Goal: Task Accomplishment & Management: Use online tool/utility

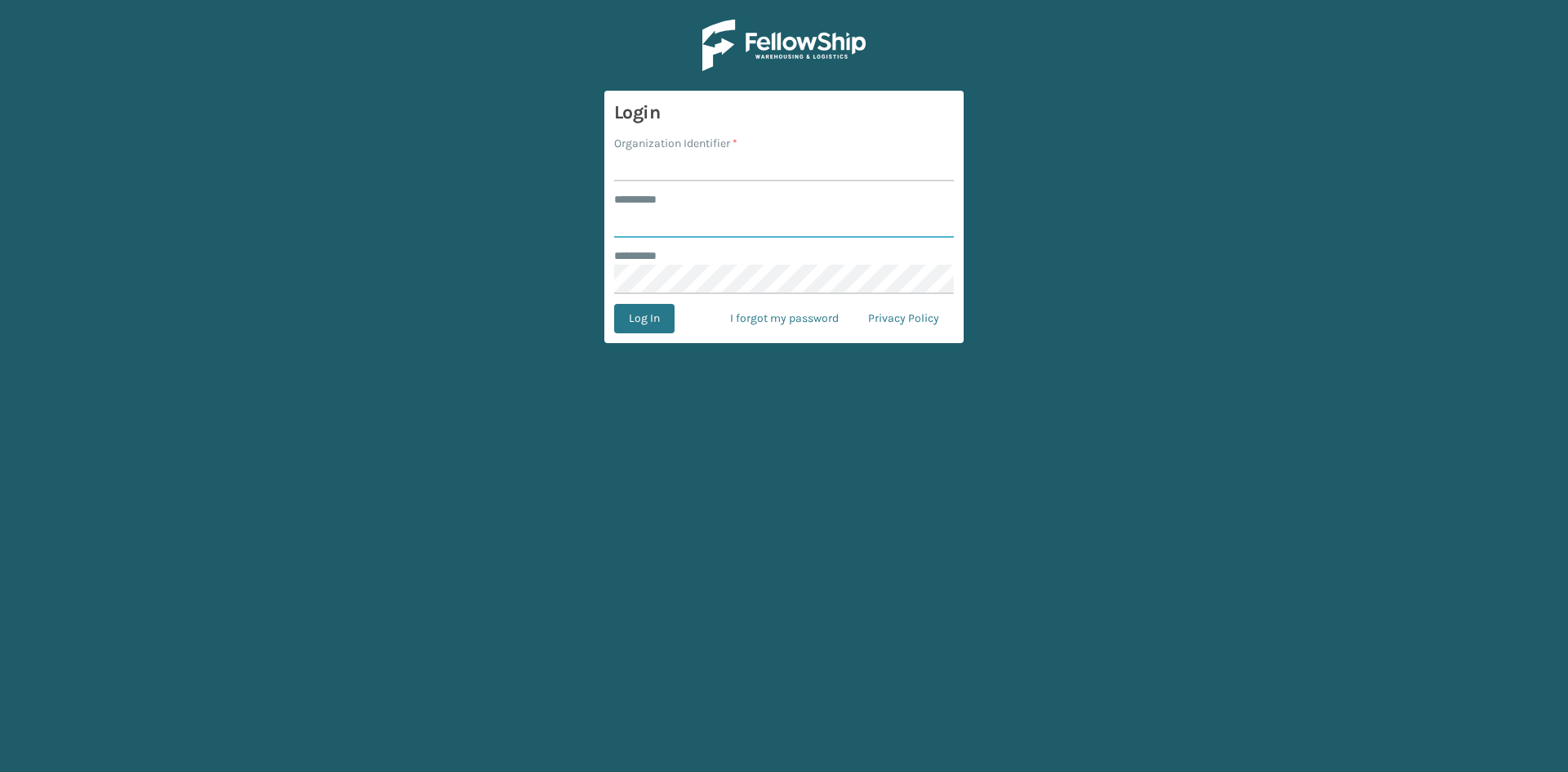
type input "*****"
click at [661, 165] on input "Organization Identifier *" at bounding box center [784, 167] width 339 height 30
type input "Lifepro"
click at [656, 324] on button "Log In" at bounding box center [645, 318] width 61 height 30
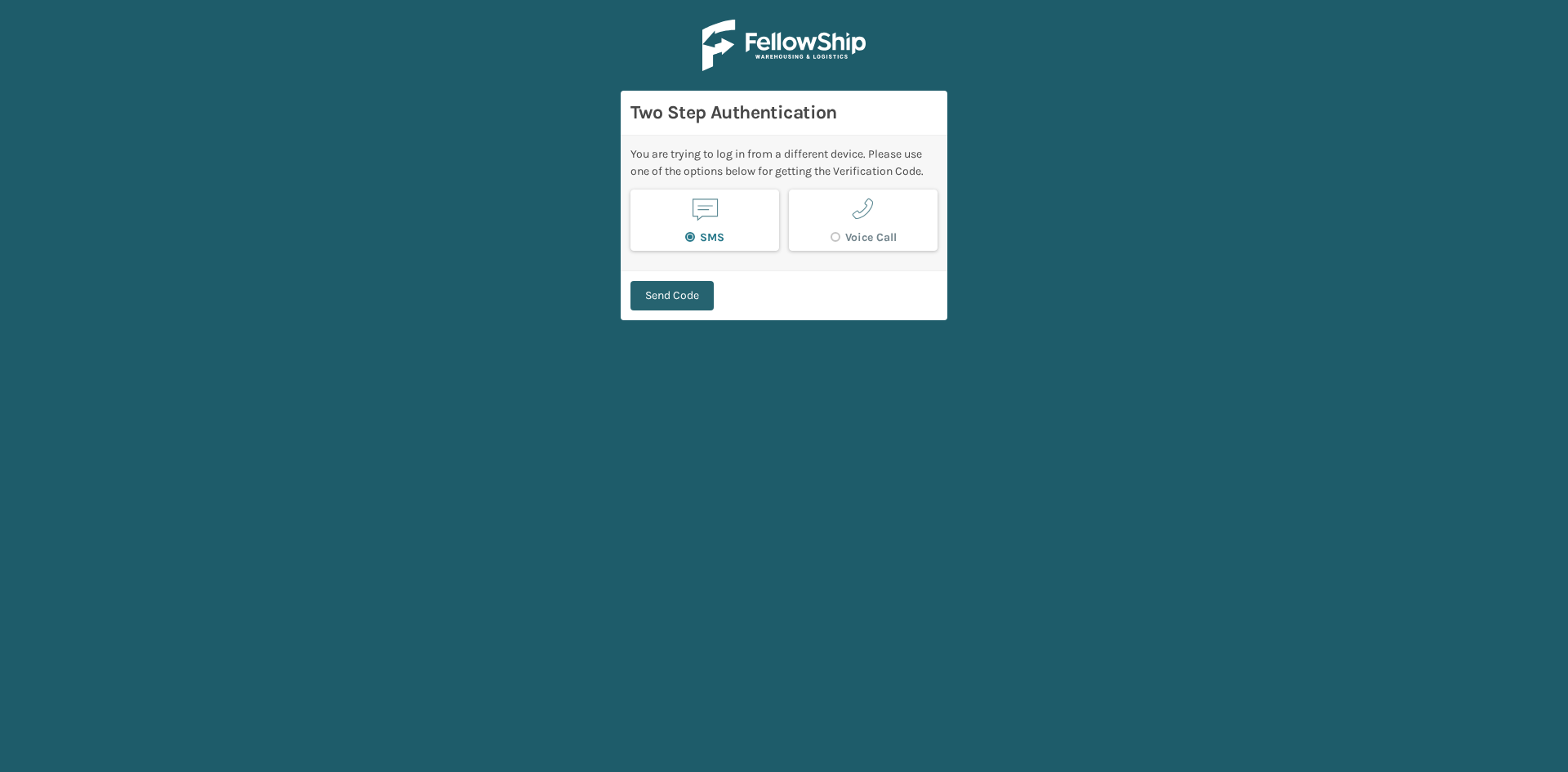
click at [664, 300] on button "Send Code" at bounding box center [671, 296] width 83 height 30
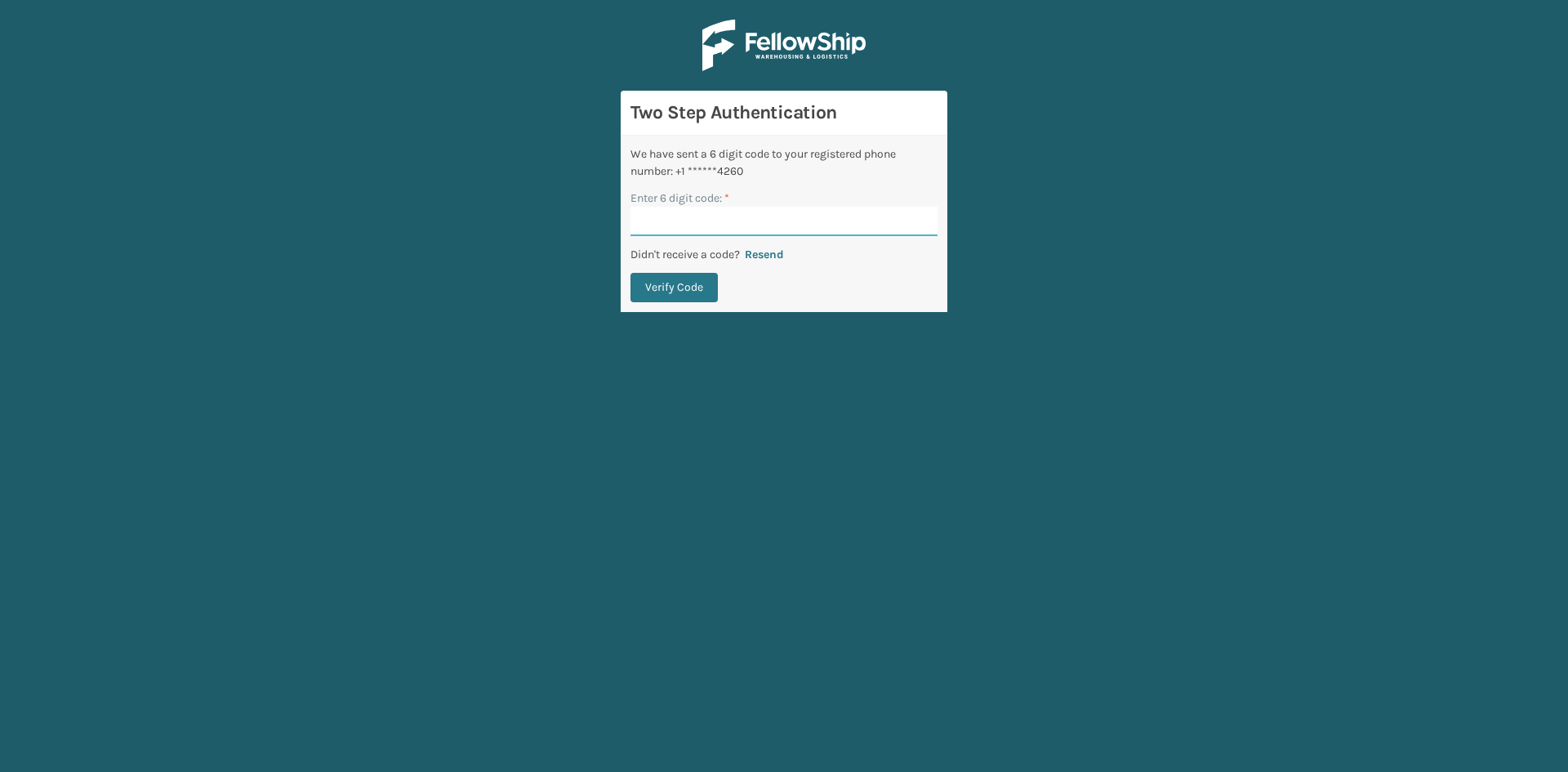
paste input "503279"
type input "503279"
click at [681, 297] on button "Verify Code" at bounding box center [673, 288] width 88 height 30
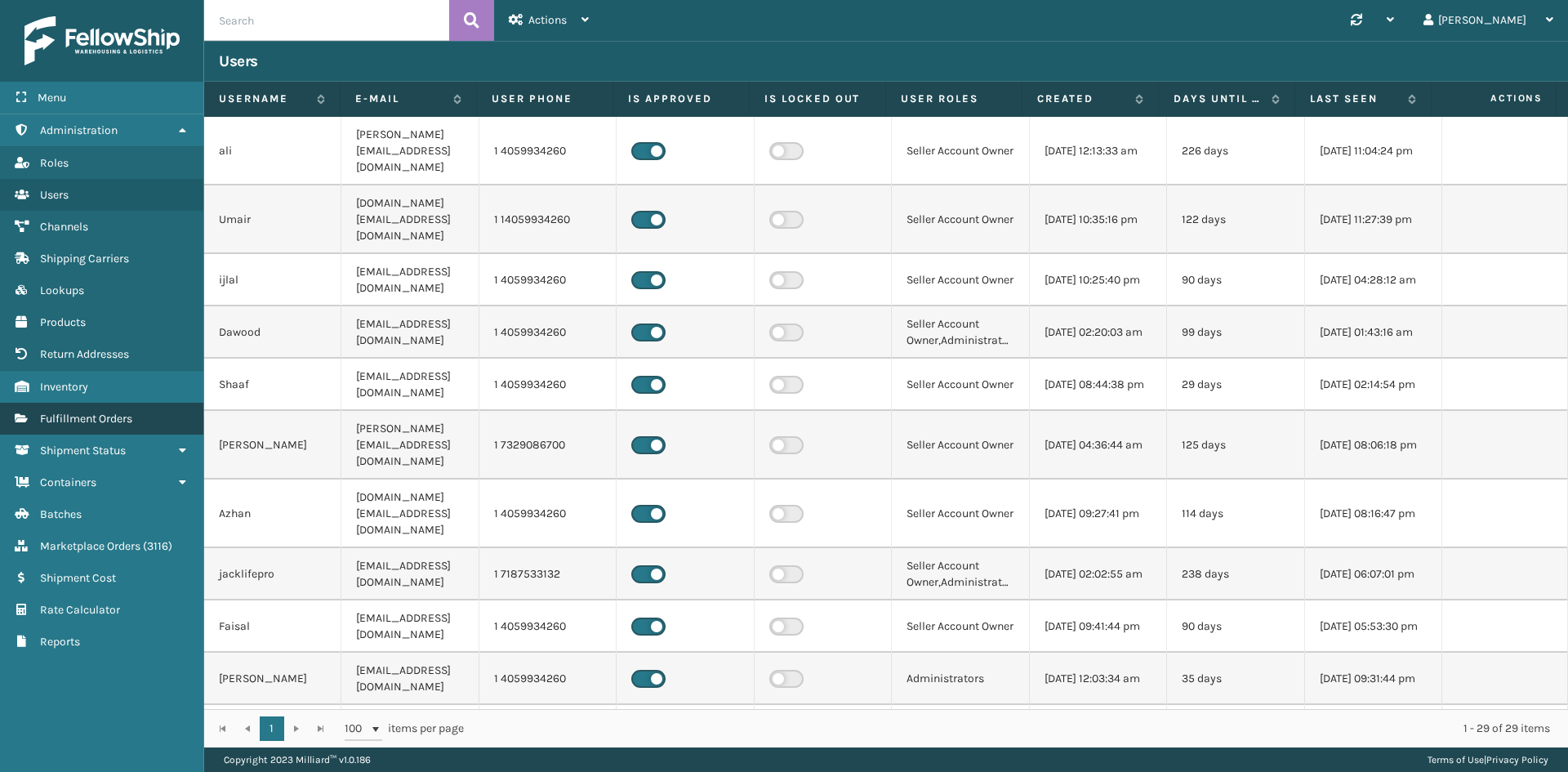
click at [113, 419] on span "Fulfillment Orders" at bounding box center [86, 418] width 92 height 14
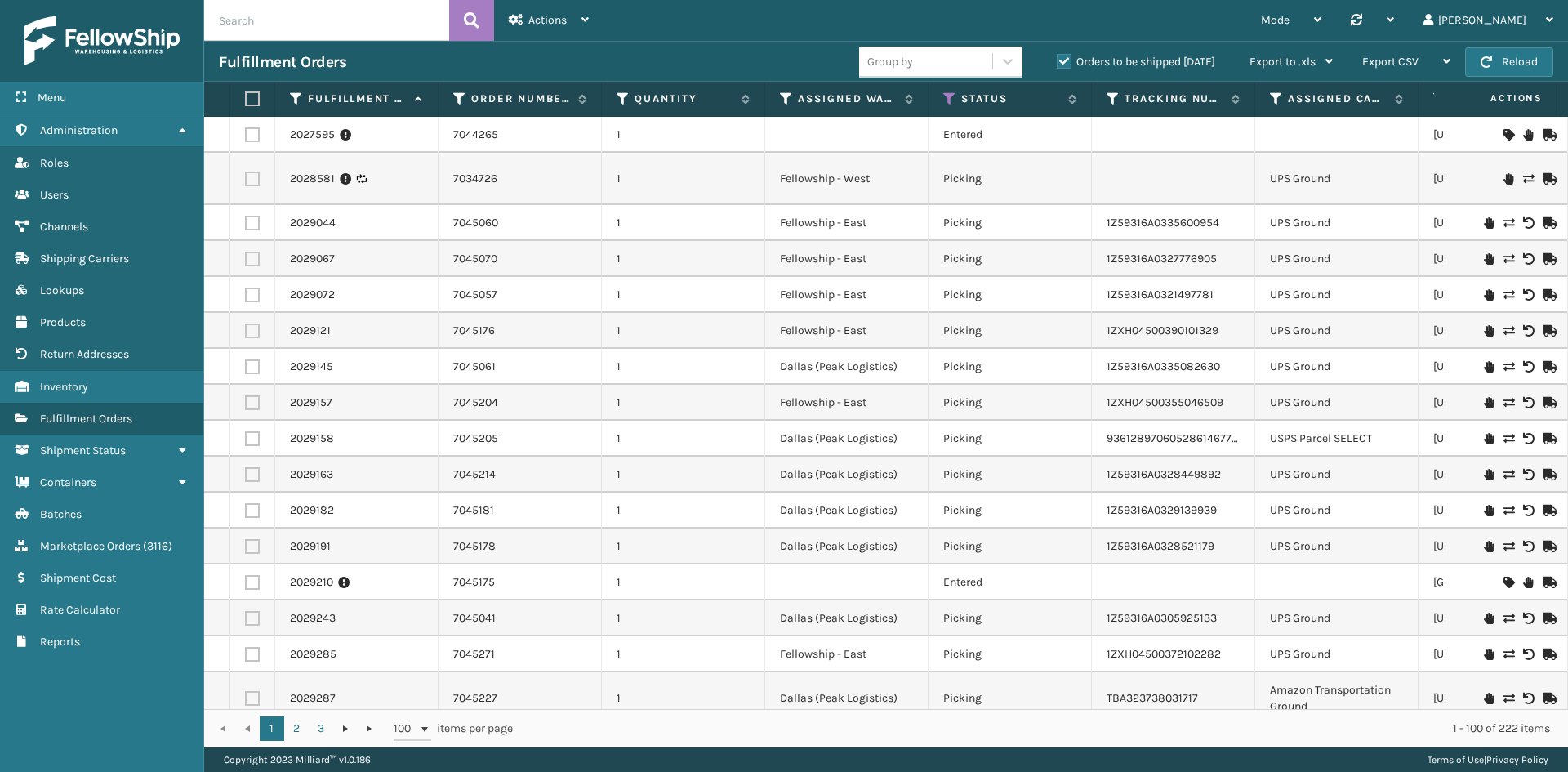
click at [1060, 67] on label "Orders to be shipped [DATE]" at bounding box center [1136, 61] width 159 height 14
click at [1058, 63] on input "Orders to be shipped [DATE]" at bounding box center [1057, 58] width 1 height 11
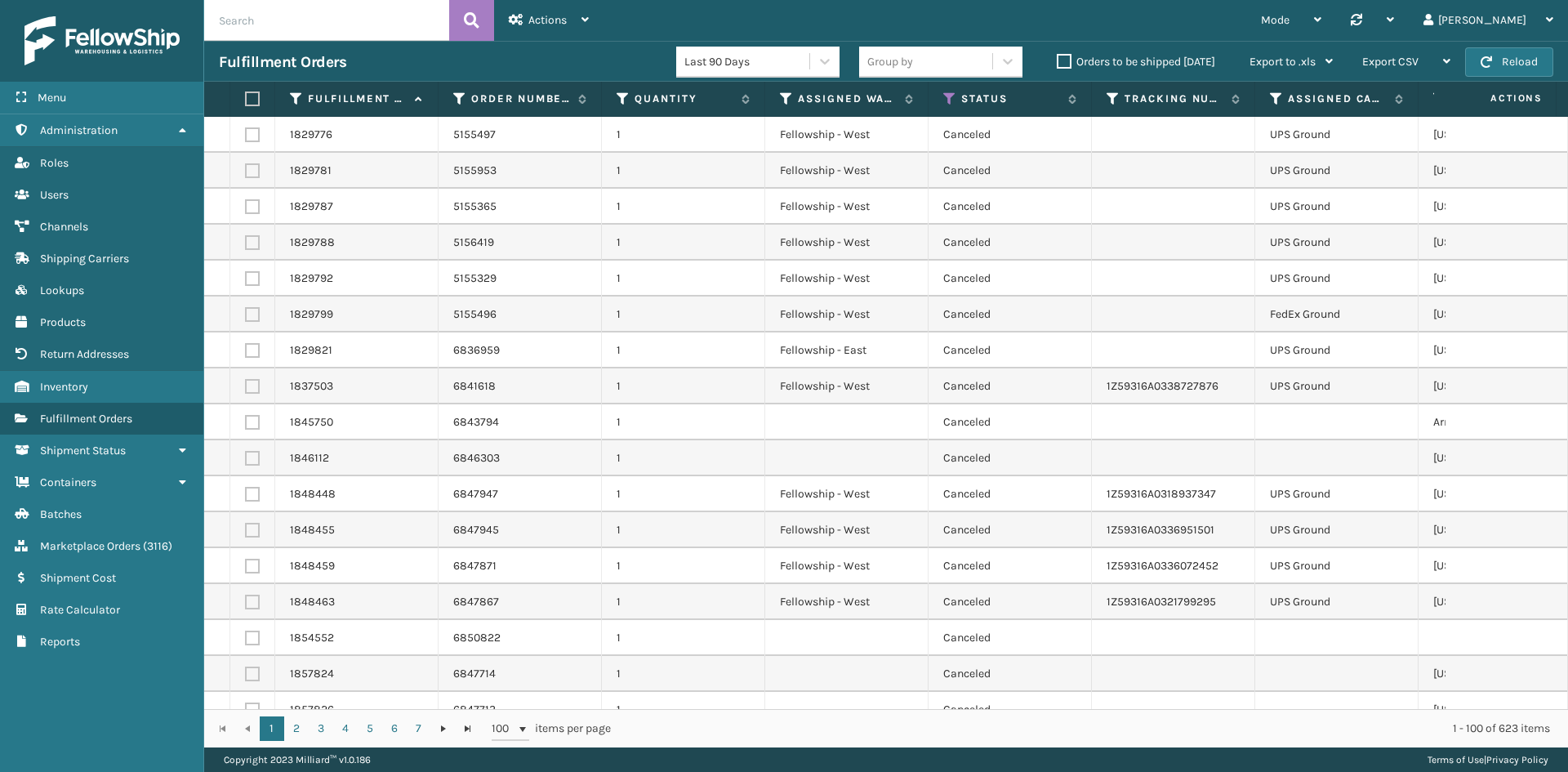
click at [320, 24] on input "text" at bounding box center [327, 20] width 245 height 41
paste input "200013501861334"
click at [469, 31] on icon at bounding box center [471, 20] width 16 height 25
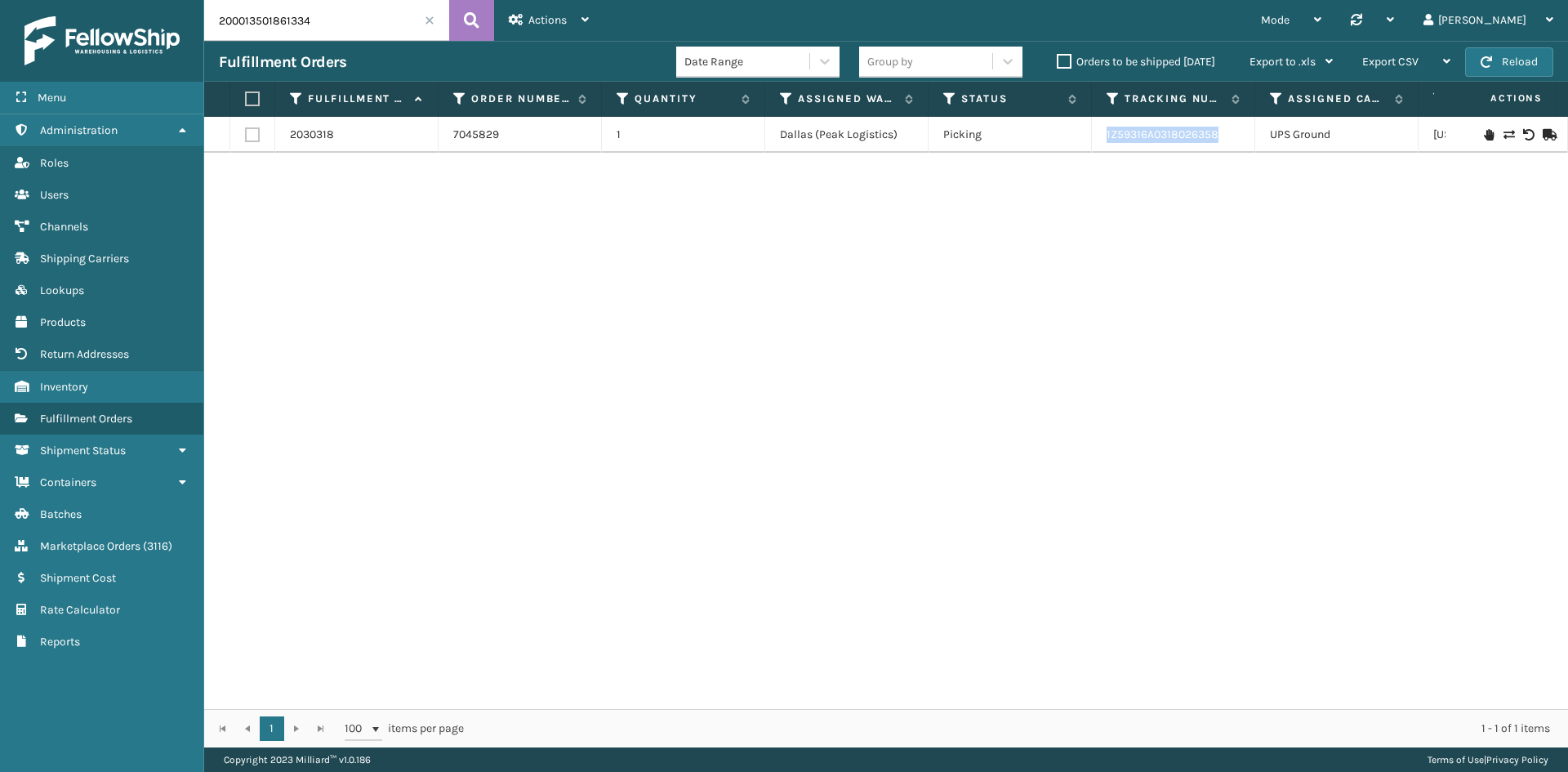
drag, startPoint x: 1103, startPoint y: 142, endPoint x: 1218, endPoint y: 144, distance: 115.0
click at [1218, 144] on td "1Z59316A0318026358" at bounding box center [1173, 135] width 163 height 36
copy link "1Z59316A0318026358"
drag, startPoint x: 352, startPoint y: 25, endPoint x: 196, endPoint y: 25, distance: 156.0
click at [196, 0] on div "Menu Administration Roles Users Channels Shipping Carriers Lookups Products Ret…" at bounding box center [784, 0] width 1568 height 0
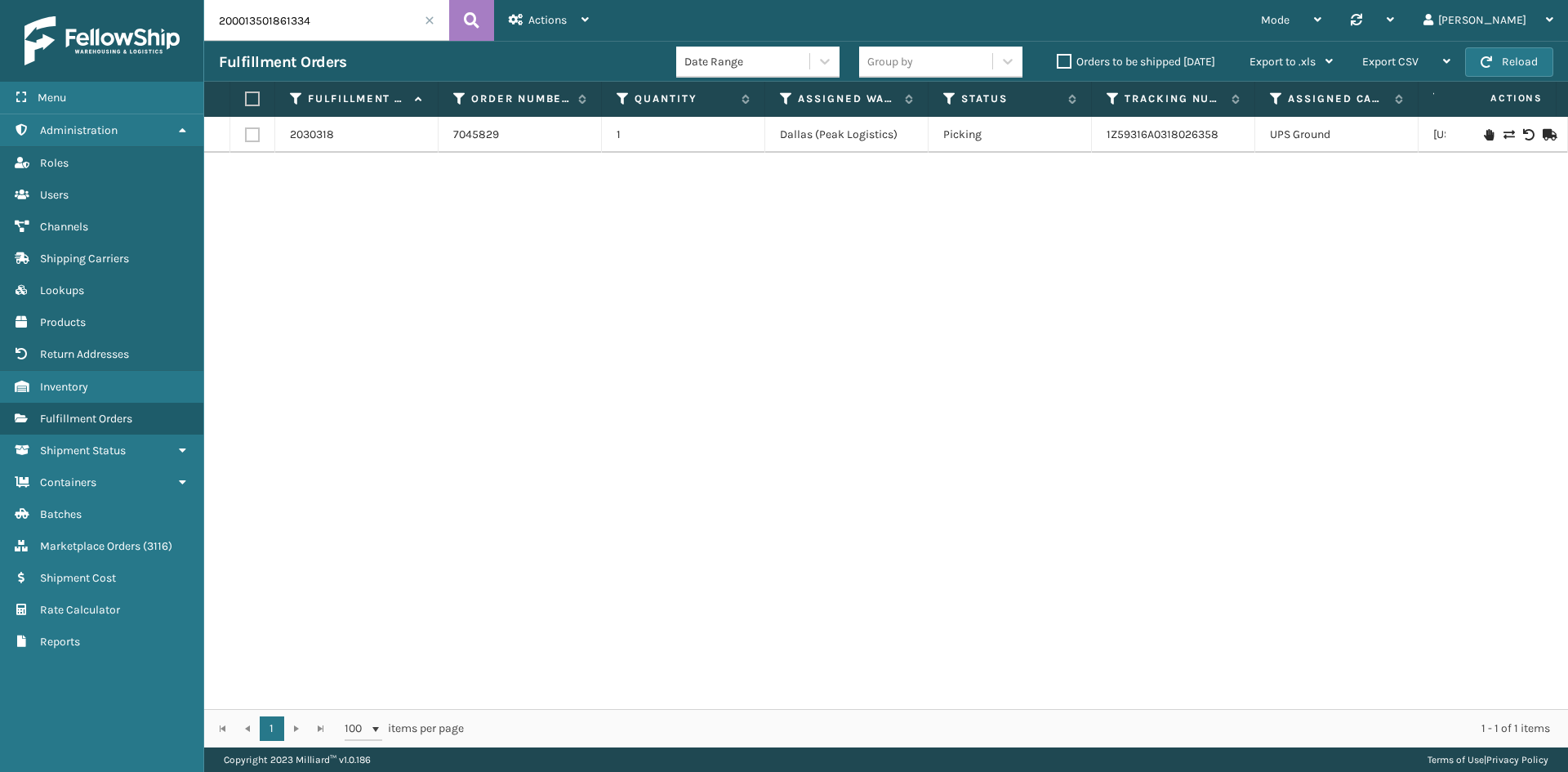
paste input "92233272"
click at [459, 17] on button at bounding box center [471, 20] width 45 height 41
drag, startPoint x: 1094, startPoint y: 143, endPoint x: 1227, endPoint y: 146, distance: 133.0
click at [1227, 146] on td "1Z59316A0324454526" at bounding box center [1173, 135] width 163 height 36
copy link "1Z59316A0324454526"
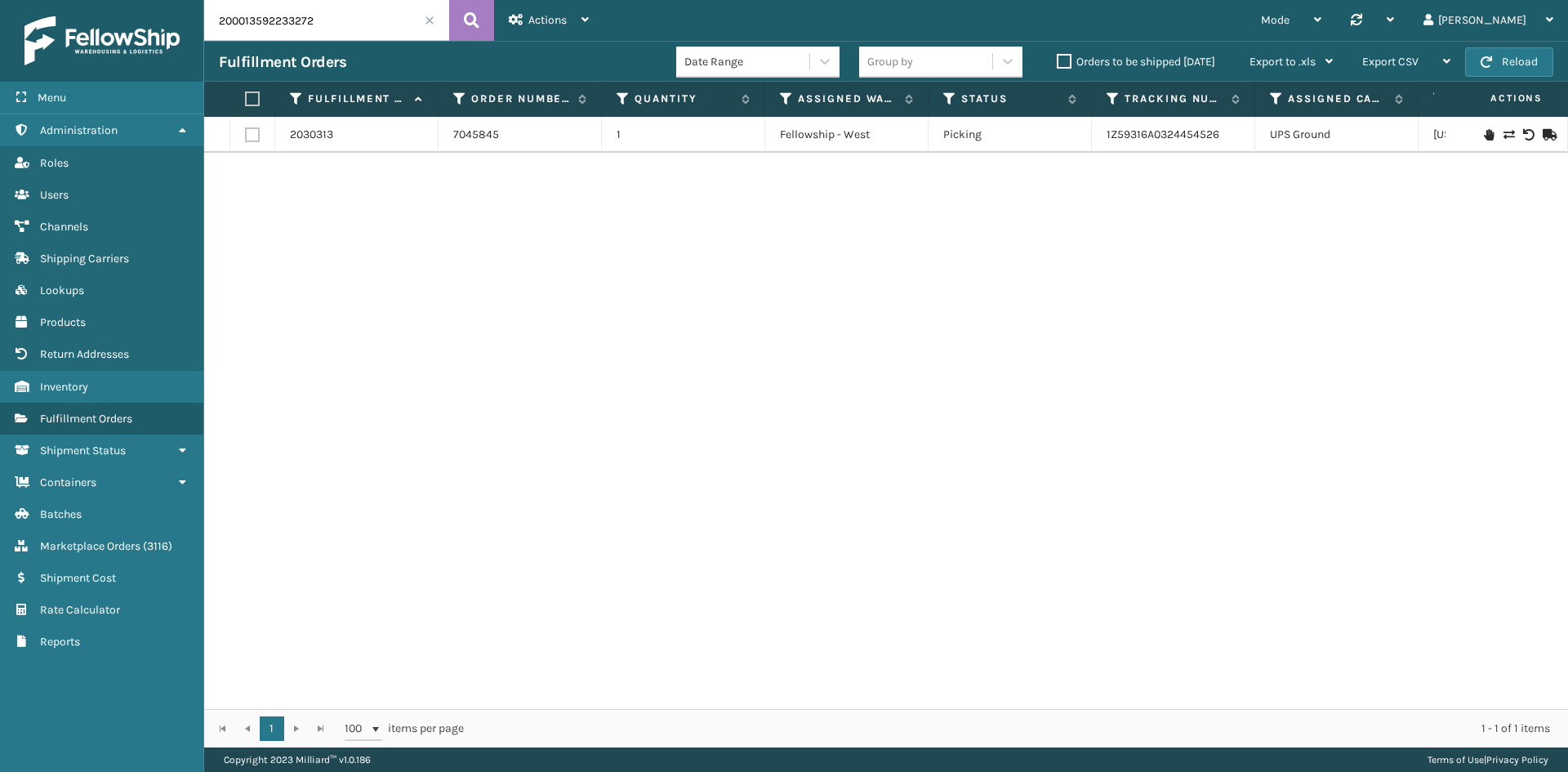
click at [347, 24] on input "200013592233272" at bounding box center [327, 20] width 245 height 41
paste input "577078435067302468"
type input "577078435067302468"
click at [481, 24] on button at bounding box center [471, 20] width 45 height 41
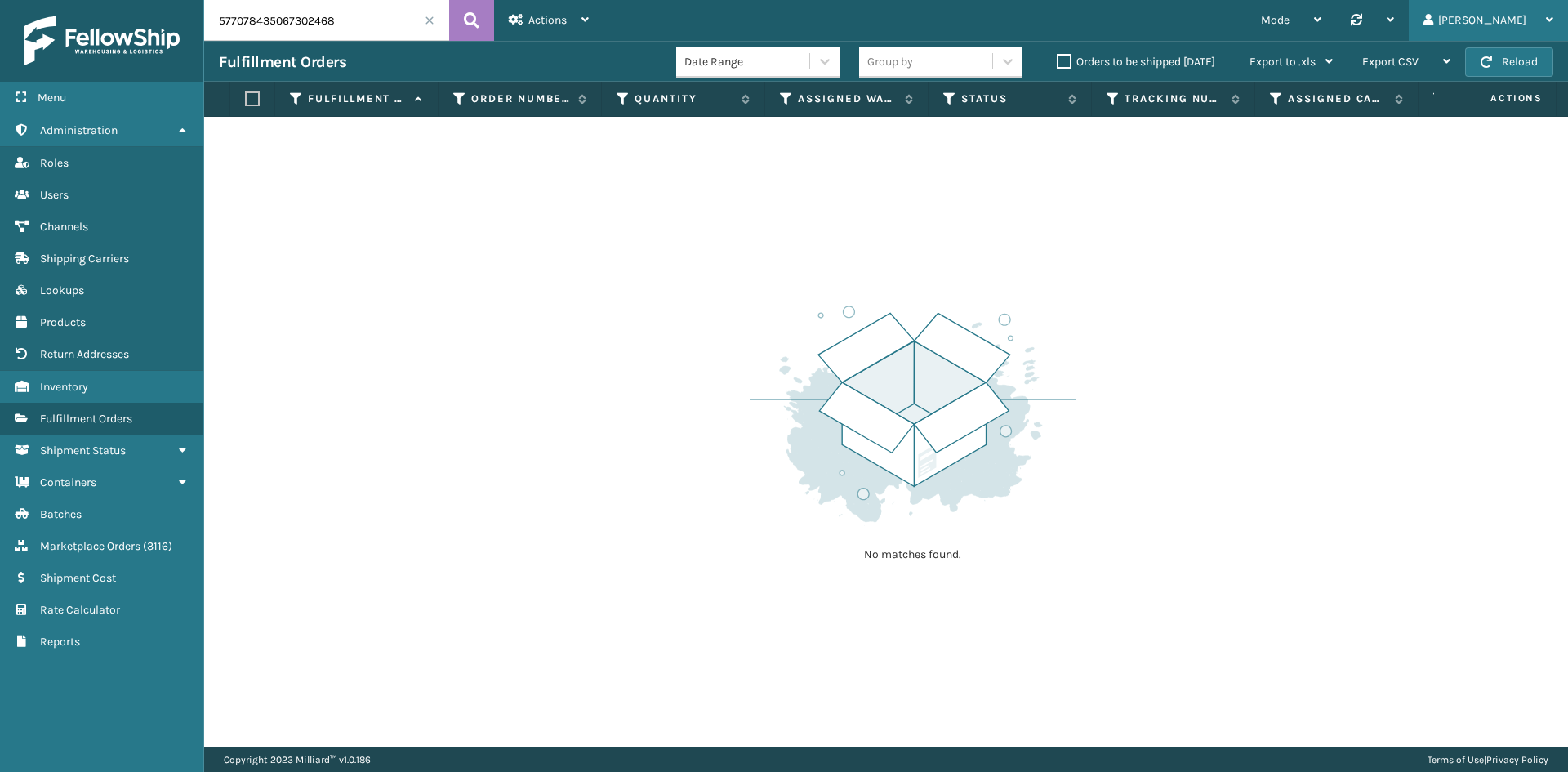
click at [1513, 25] on div "[PERSON_NAME]" at bounding box center [1488, 20] width 130 height 41
click at [1413, 63] on li "Log Out" at bounding box center [1457, 64] width 219 height 44
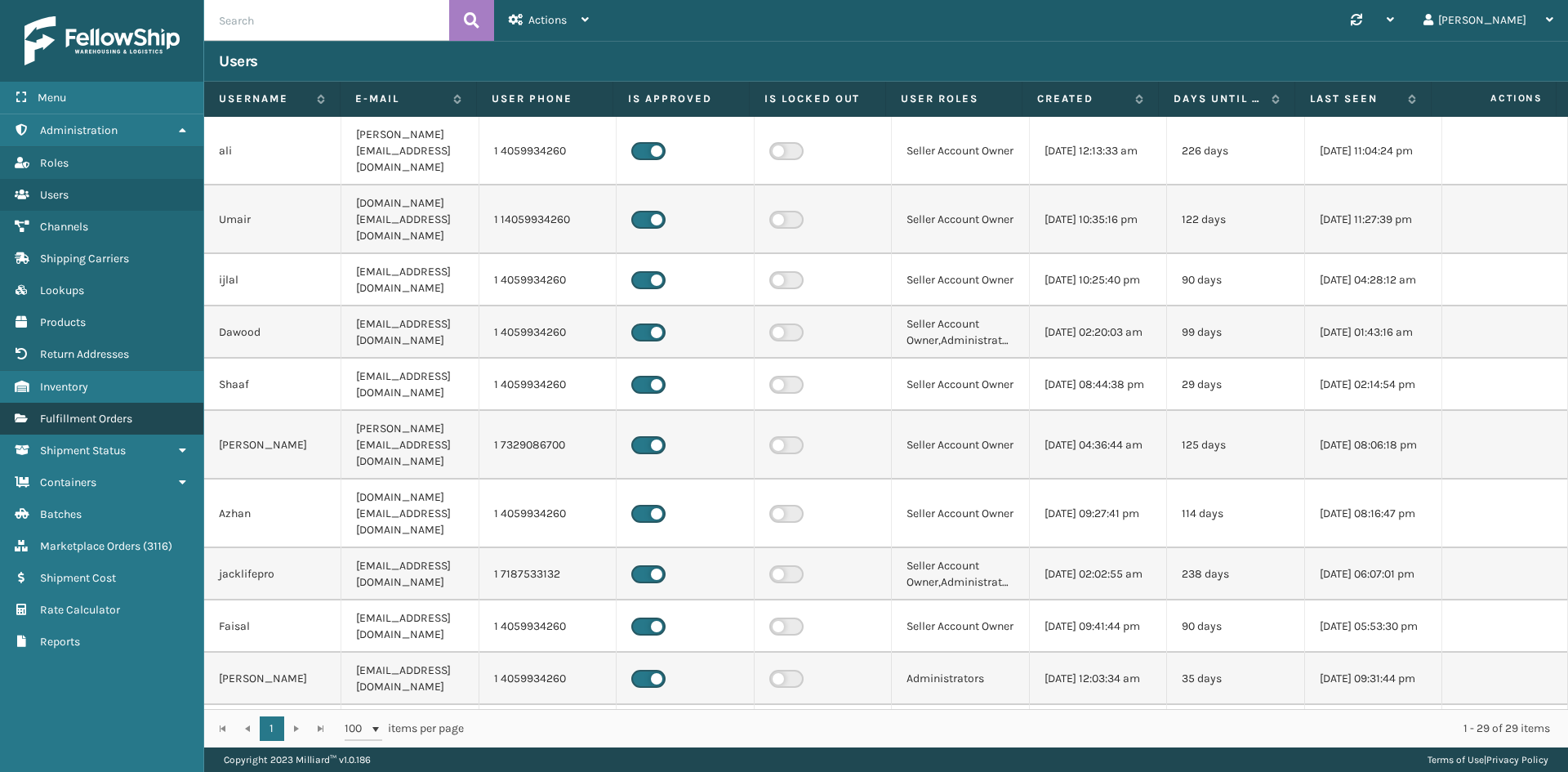
click at [126, 423] on span "Fulfillment Orders" at bounding box center [86, 418] width 92 height 14
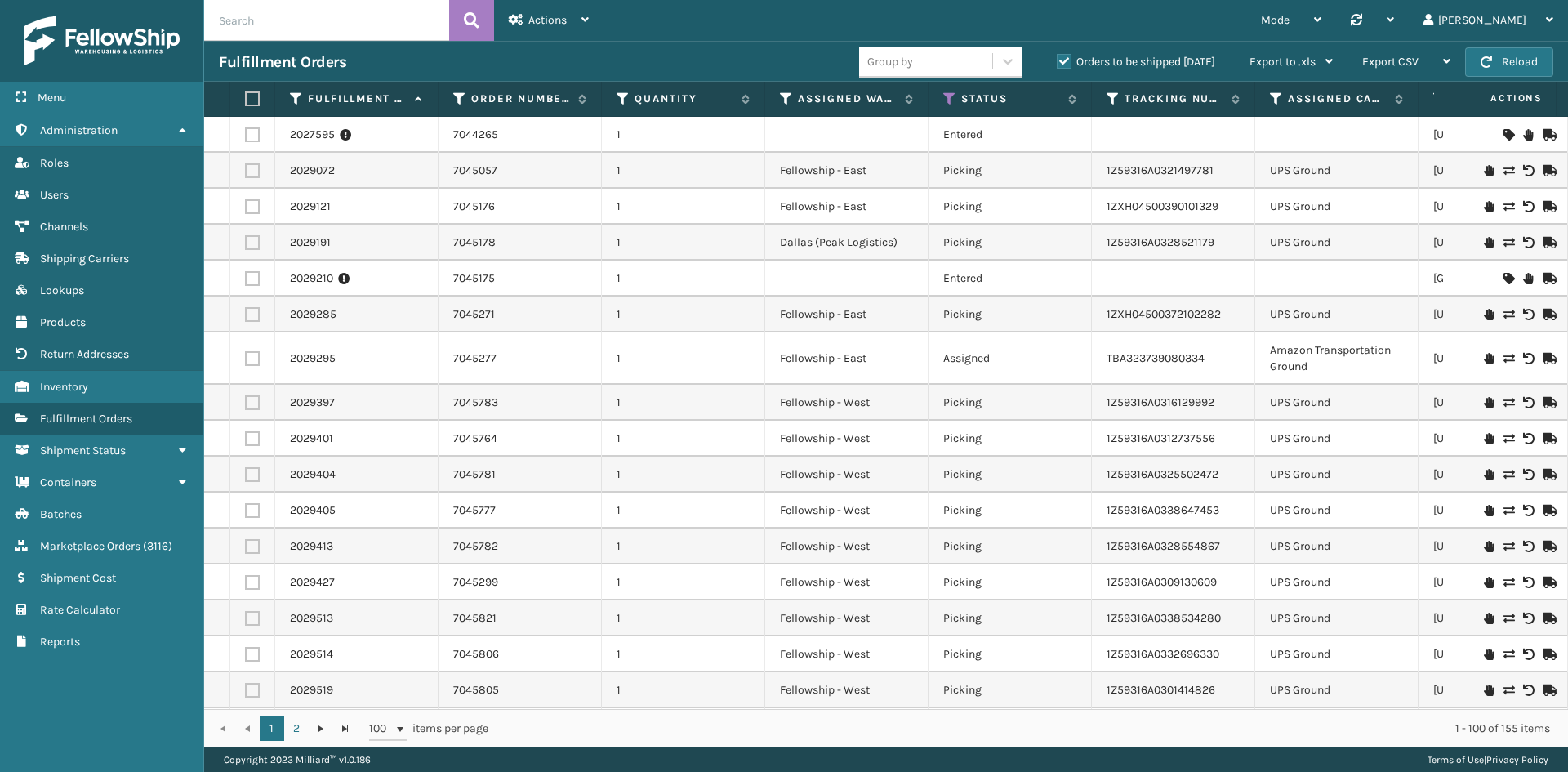
click at [1070, 65] on label "Orders to be shipped [DATE]" at bounding box center [1136, 61] width 159 height 14
click at [1058, 63] on input "Orders to be shipped [DATE]" at bounding box center [1057, 58] width 1 height 11
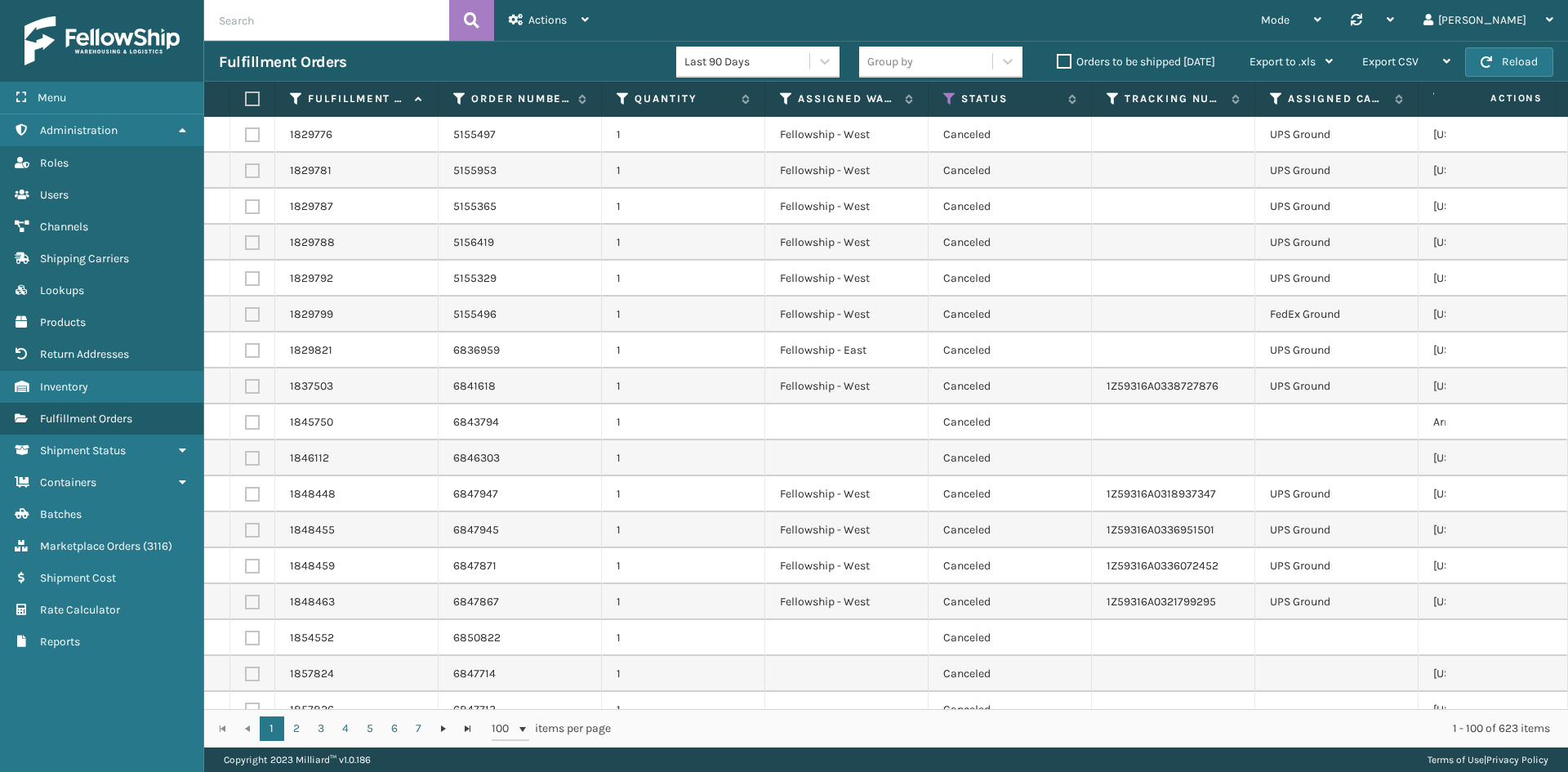
click at [763, 65] on div "Last 90 Days" at bounding box center [747, 62] width 126 height 18
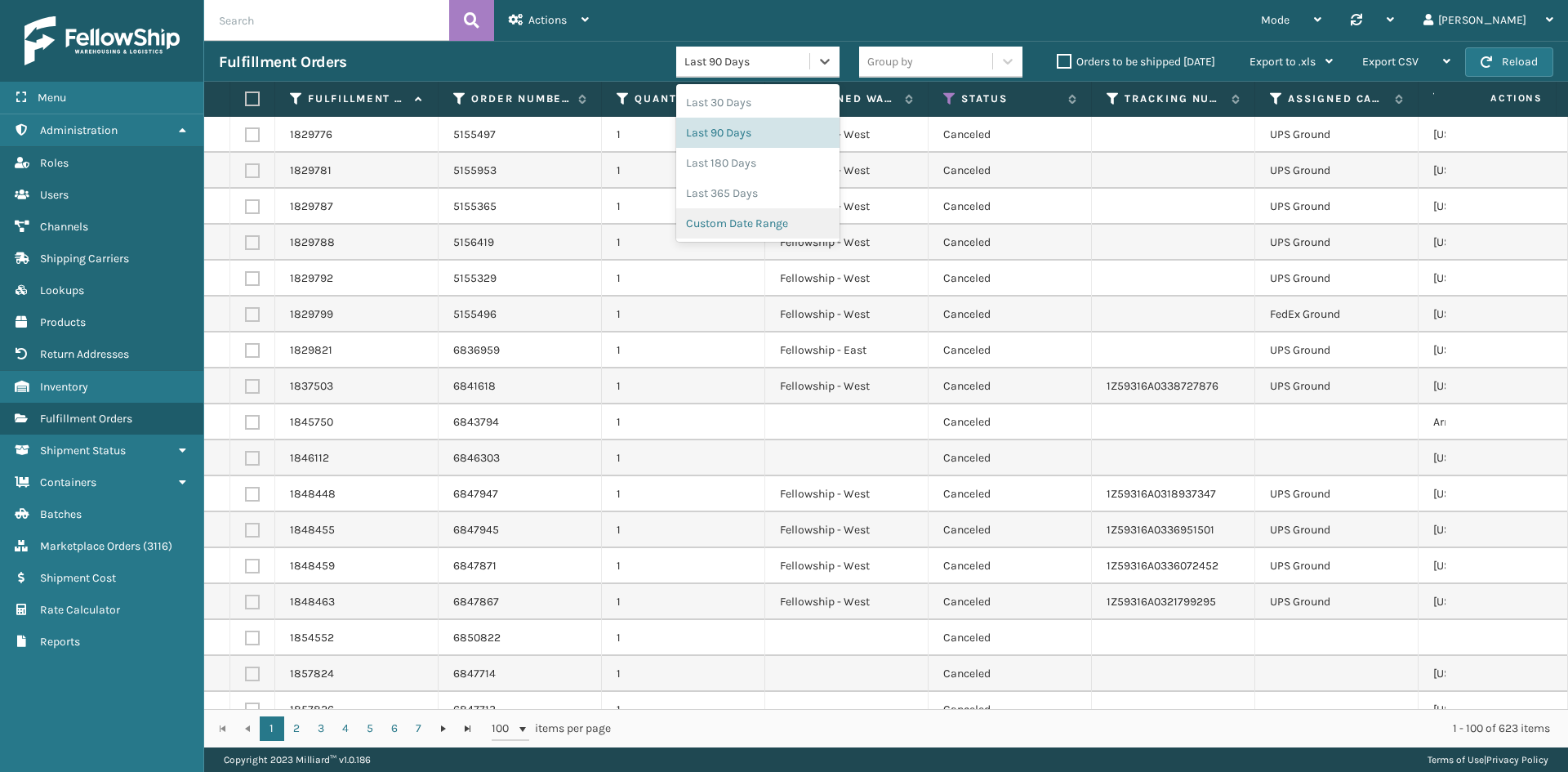
click at [744, 224] on div "Custom Date Range" at bounding box center [757, 223] width 163 height 30
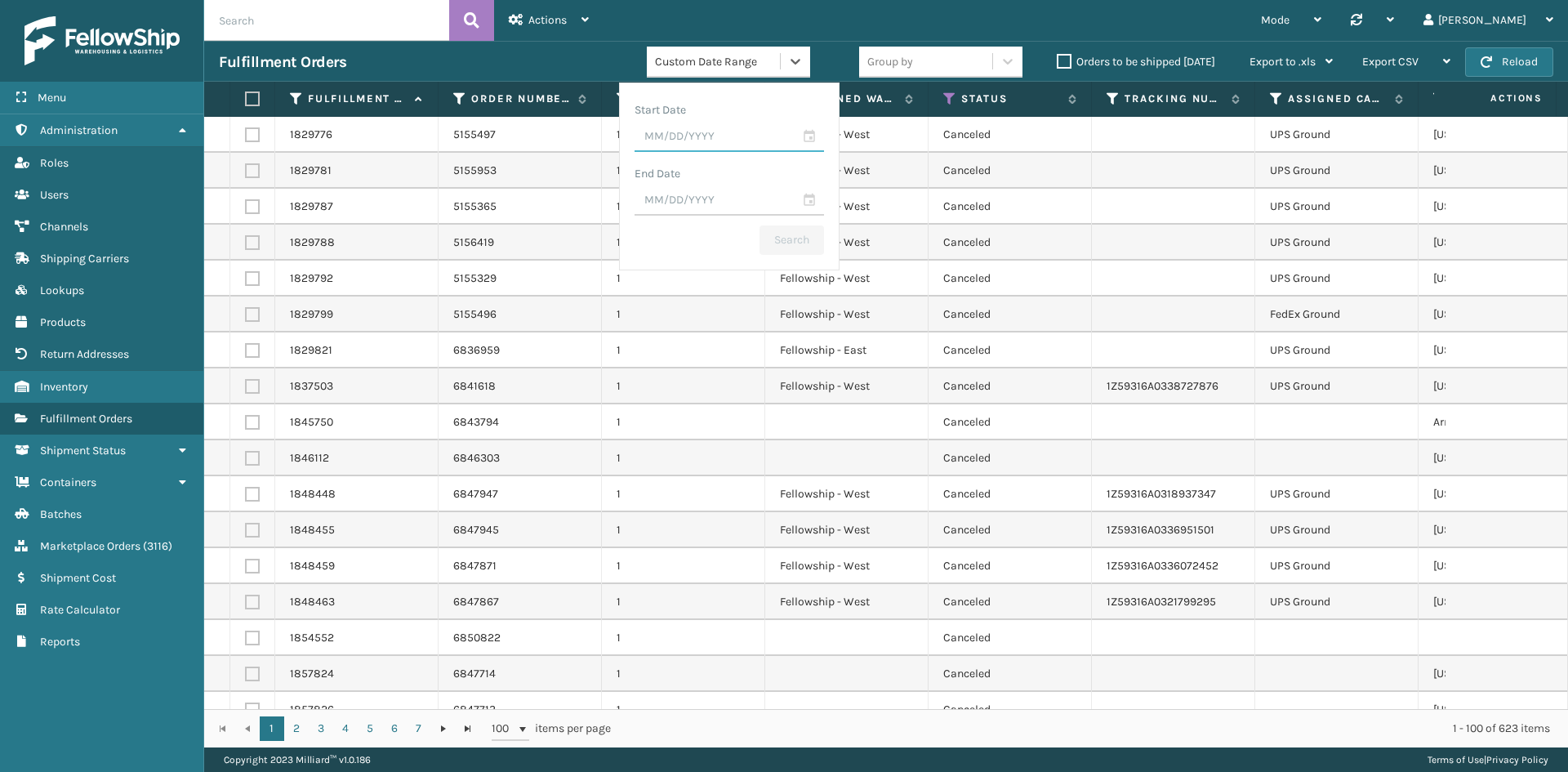
click at [674, 135] on input "text" at bounding box center [729, 137] width 189 height 30
click at [664, 322] on div "18" at bounding box center [661, 321] width 27 height 25
type input "08/18/2025"
click at [708, 203] on input "text" at bounding box center [729, 201] width 189 height 30
click at [710, 381] on div "20" at bounding box center [718, 385] width 27 height 25
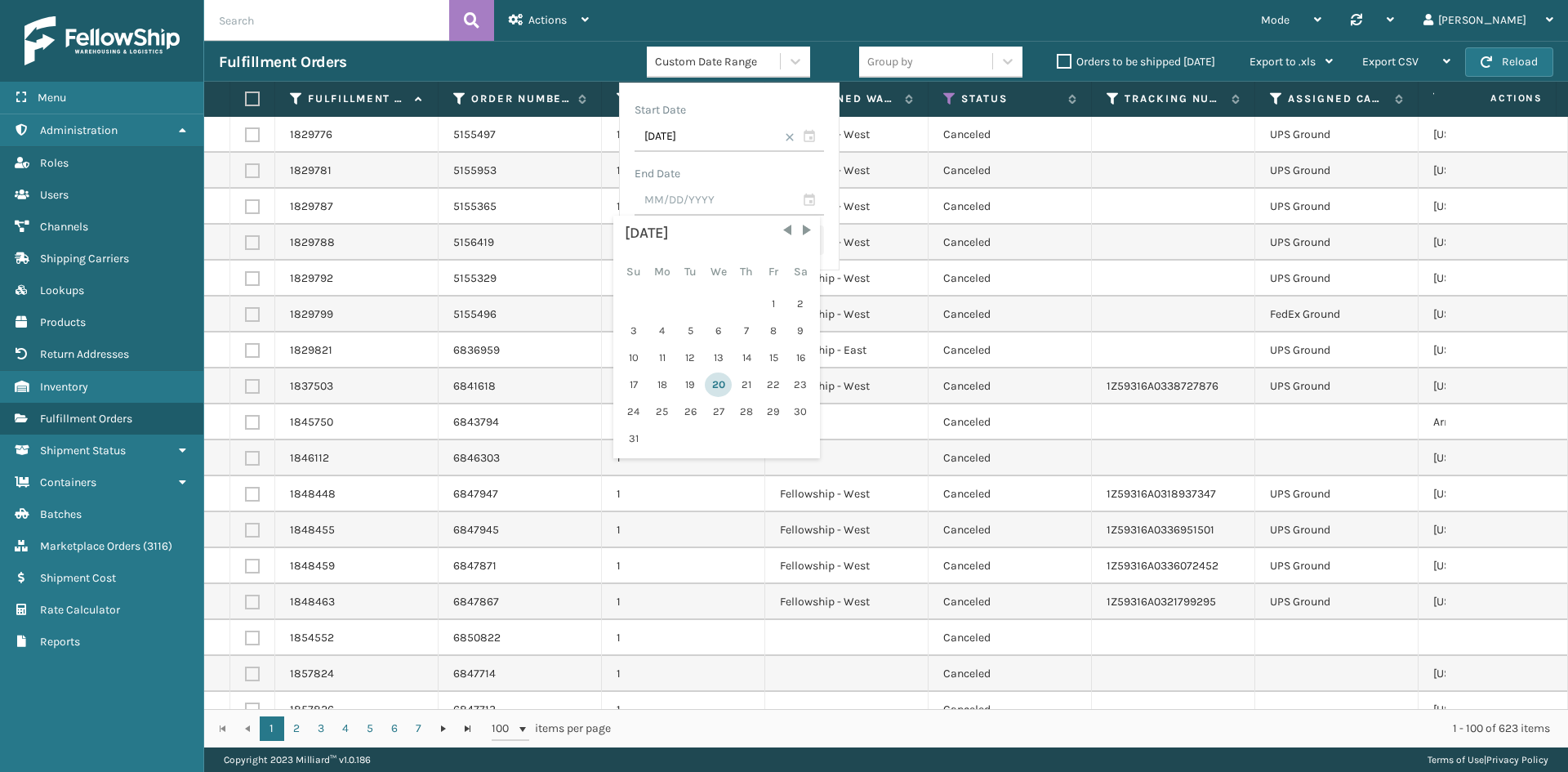
type input "08/20/2025"
click at [792, 239] on button "Search" at bounding box center [791, 240] width 65 height 30
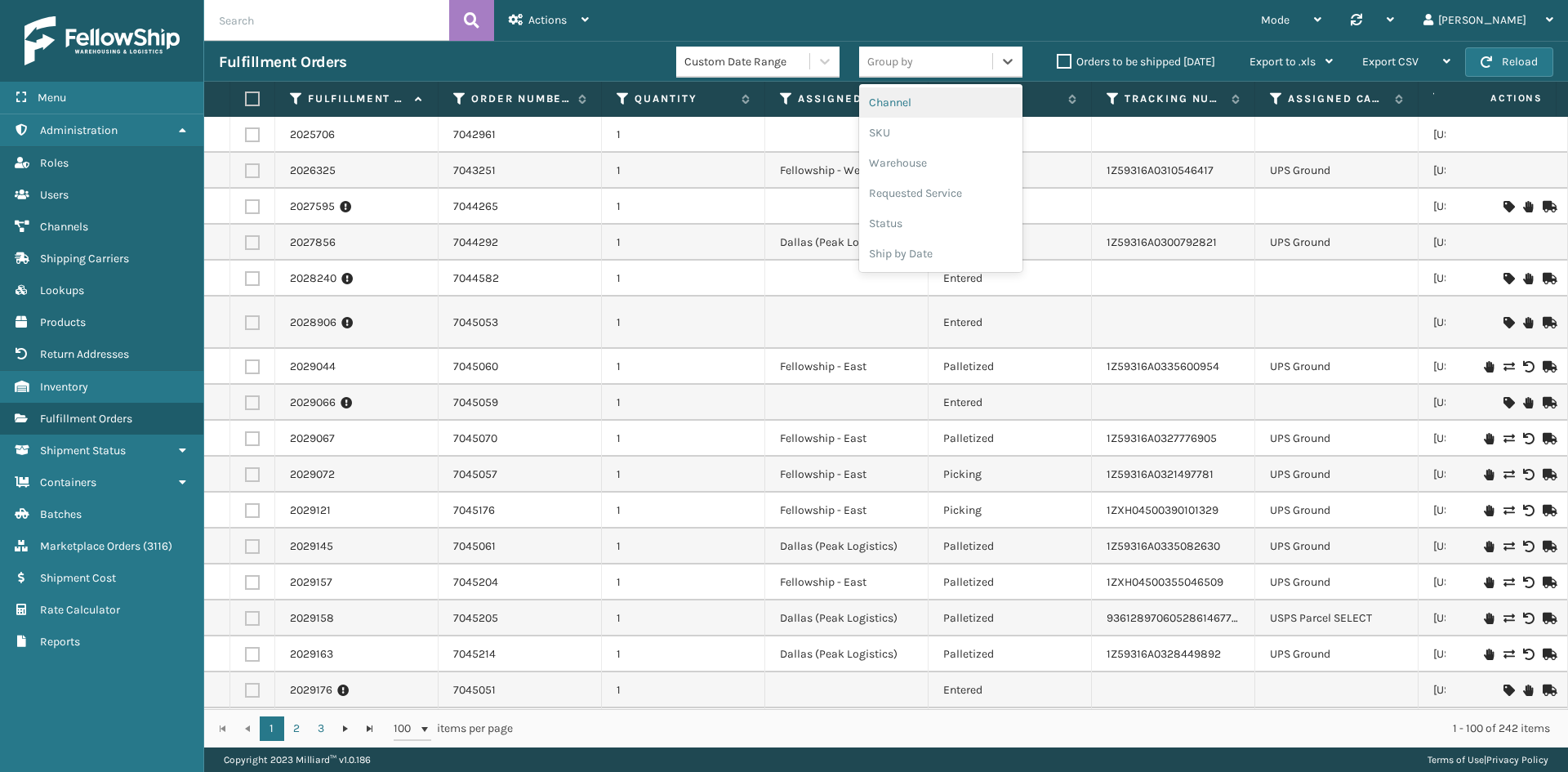
click at [920, 70] on div "Group by" at bounding box center [925, 61] width 133 height 27
click at [907, 103] on div "Channel" at bounding box center [940, 102] width 163 height 30
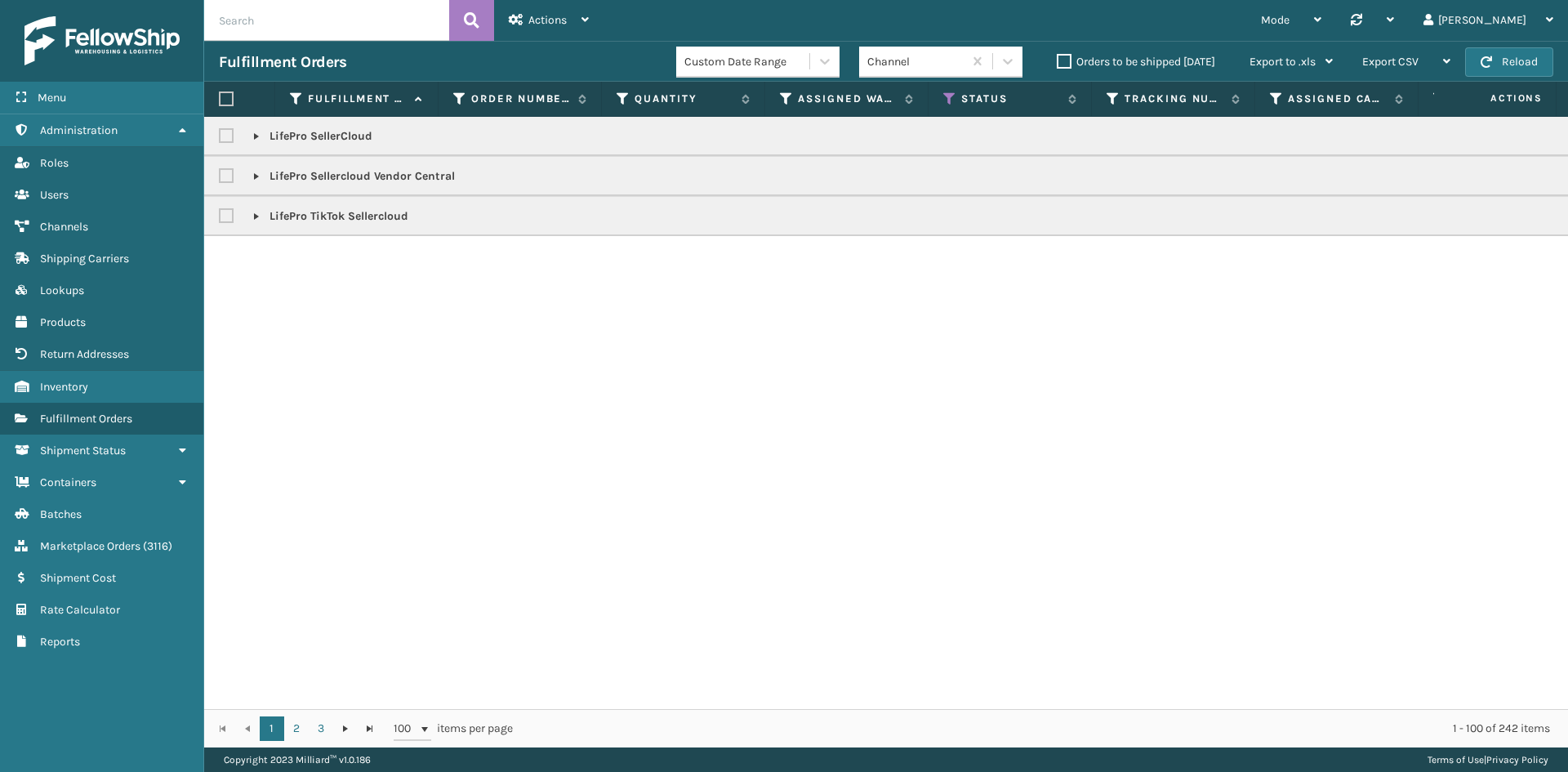
click at [228, 218] on label at bounding box center [228, 216] width 19 height 14
click at [220, 218] on Sellercloud "checkbox" at bounding box center [219, 212] width 1 height 11
checkbox Sellercloud "true"
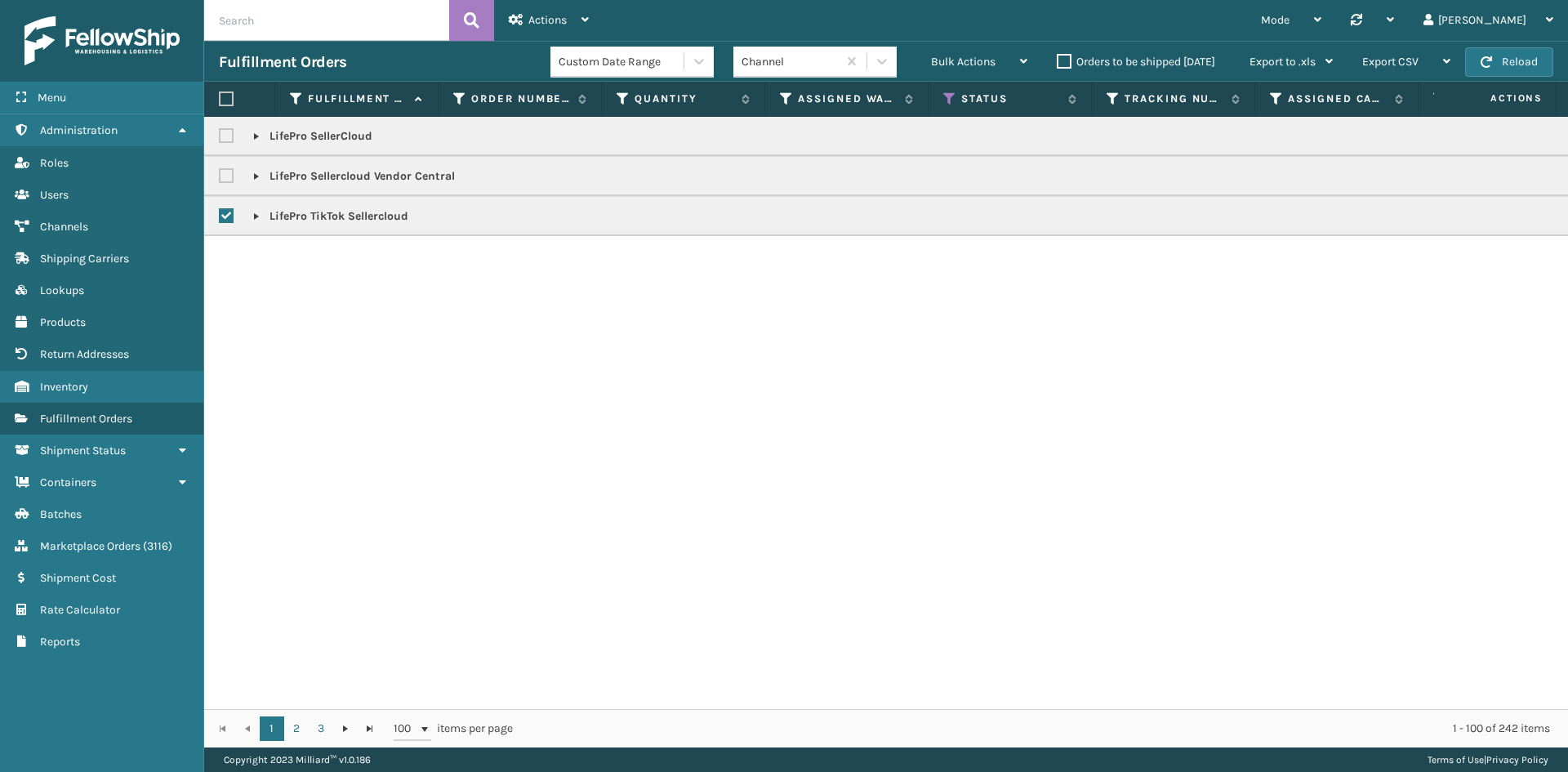
click at [253, 217] on link at bounding box center [256, 217] width 13 height 13
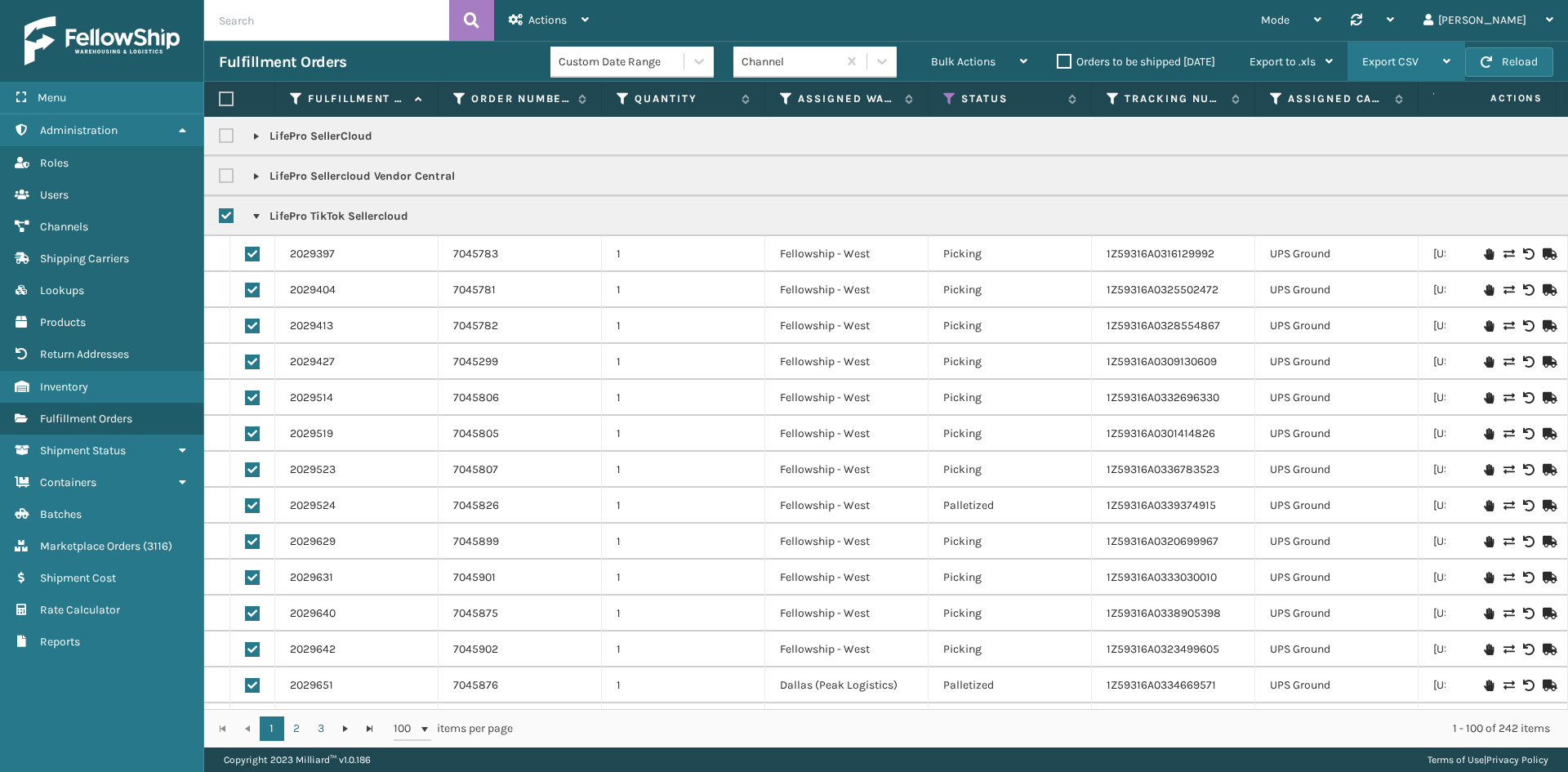
click at [1406, 60] on span "Export CSV" at bounding box center [1390, 61] width 56 height 14
click at [1328, 153] on li "Export All Pages" at bounding box center [1354, 149] width 219 height 44
click at [1534, 24] on div "[PERSON_NAME]" at bounding box center [1488, 20] width 130 height 41
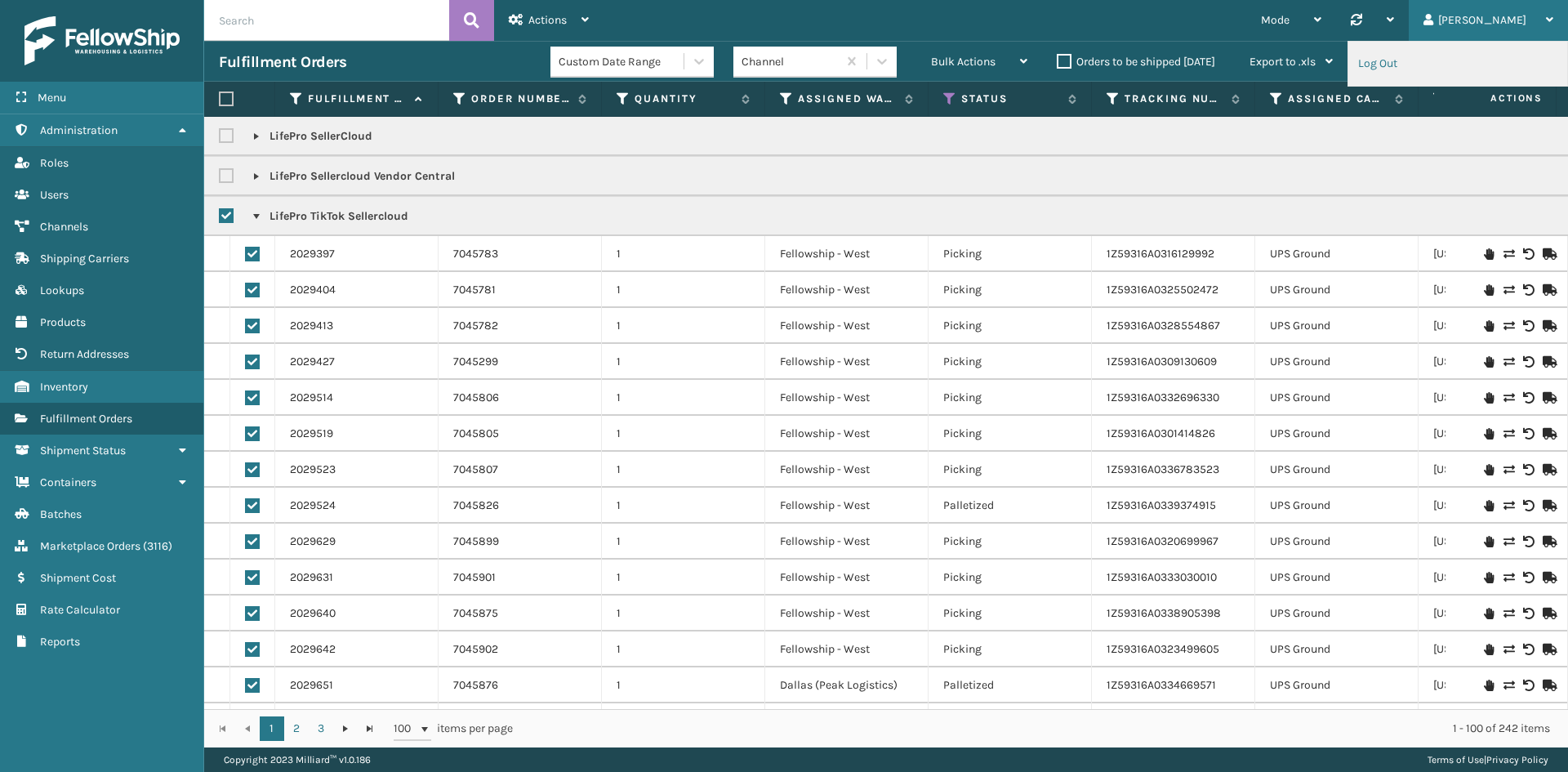
click at [1435, 62] on li "Log Out" at bounding box center [1457, 64] width 219 height 44
